Goal: Find specific page/section: Find specific page/section

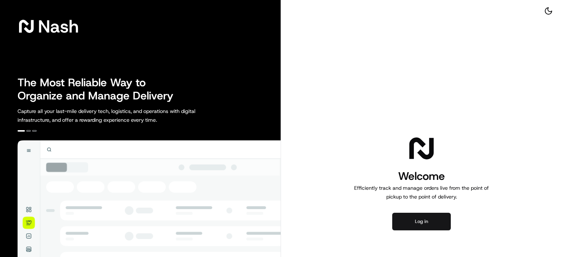
click at [435, 224] on button "Log in" at bounding box center [421, 222] width 59 height 18
click at [432, 226] on button "Log in" at bounding box center [421, 222] width 59 height 18
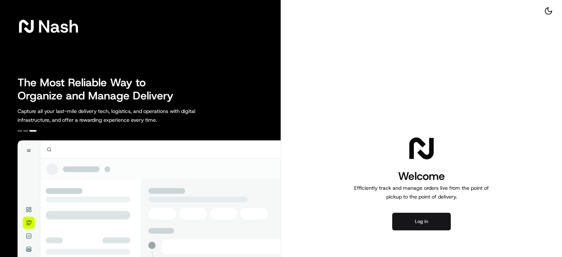
click at [425, 221] on button "Log in" at bounding box center [421, 222] width 59 height 18
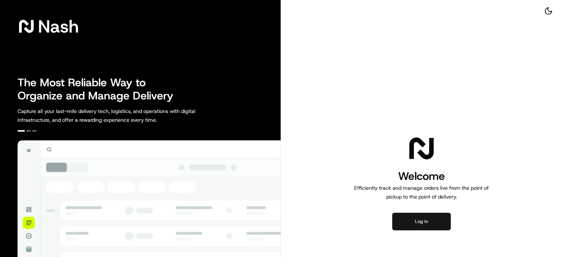
click at [422, 220] on button "Log in" at bounding box center [421, 222] width 59 height 18
